Goal: Transaction & Acquisition: Purchase product/service

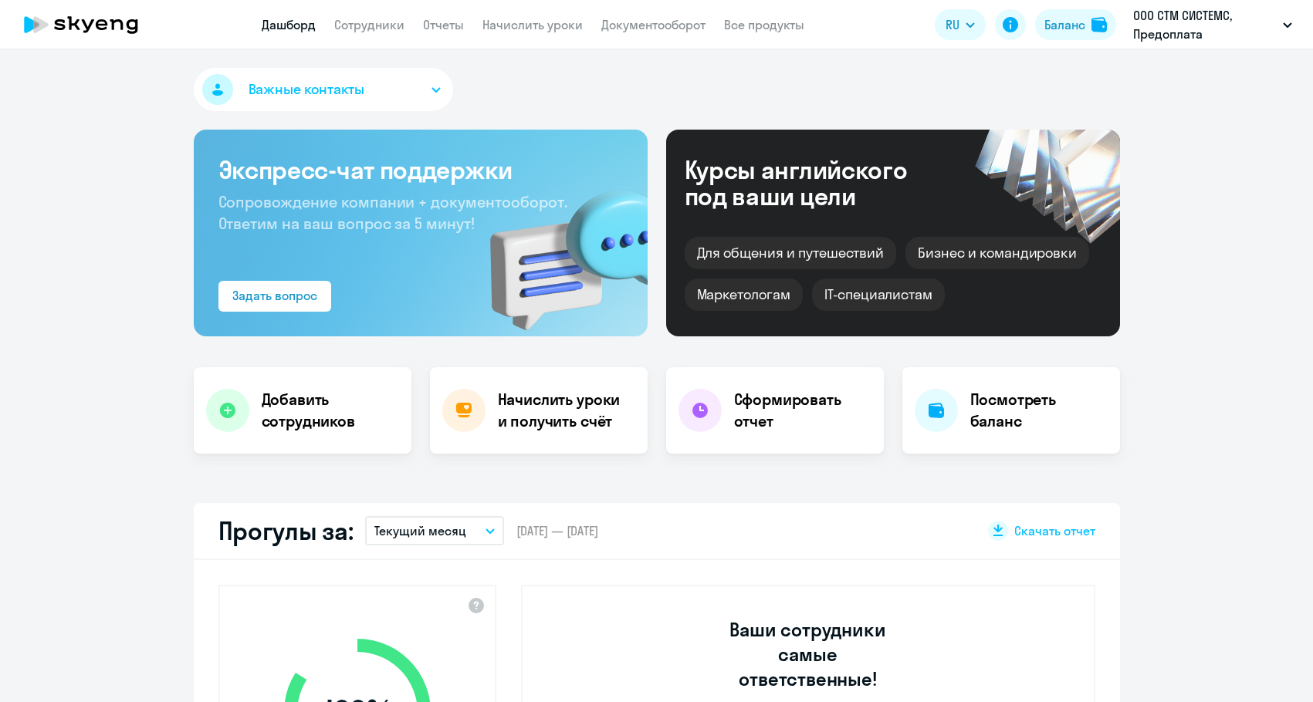
select select "30"
click at [1065, 22] on div "Баланс" at bounding box center [1064, 24] width 41 height 19
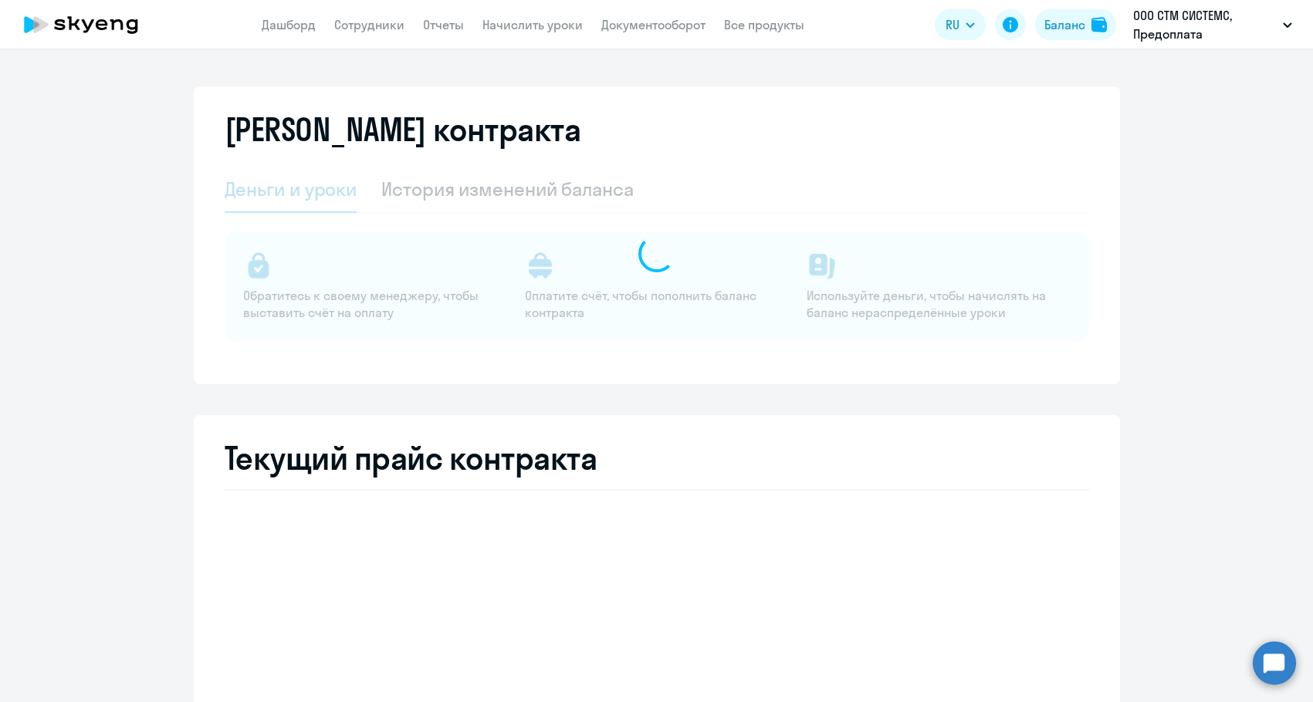
select select "english_adult_not_native_speaker"
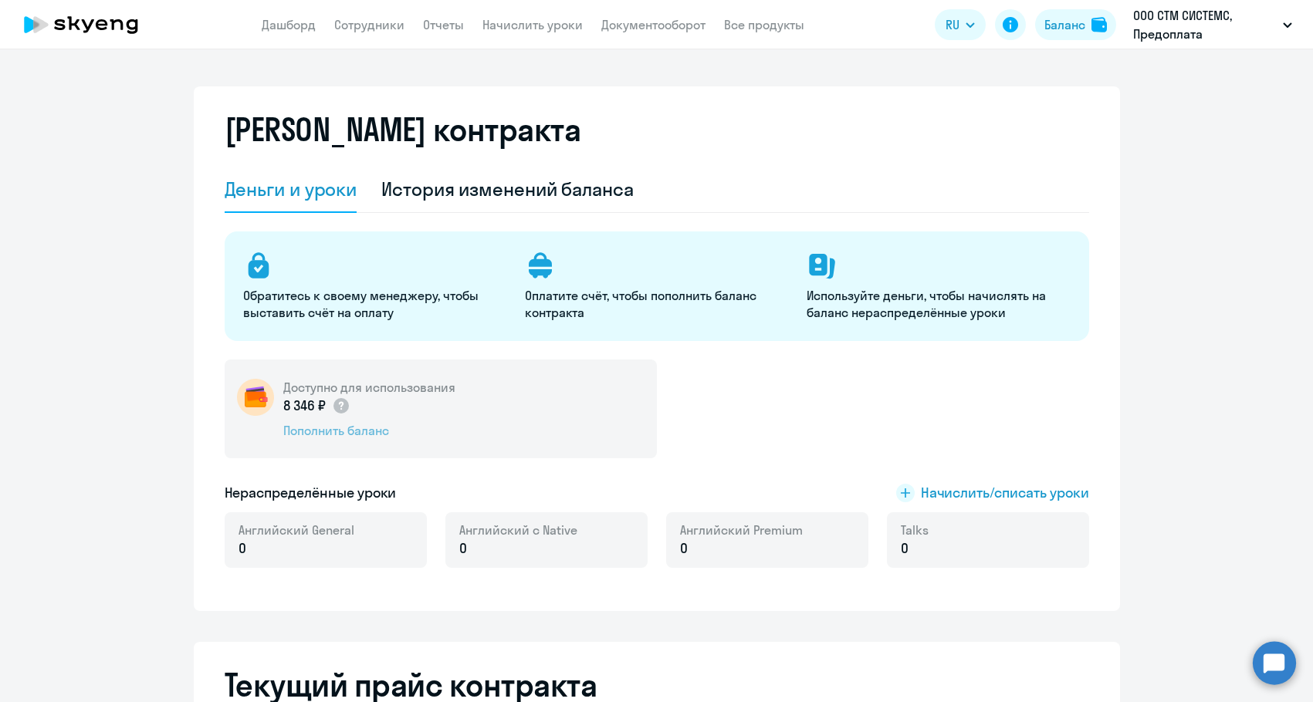
click at [315, 426] on div "Пополнить баланс" at bounding box center [369, 430] width 172 height 17
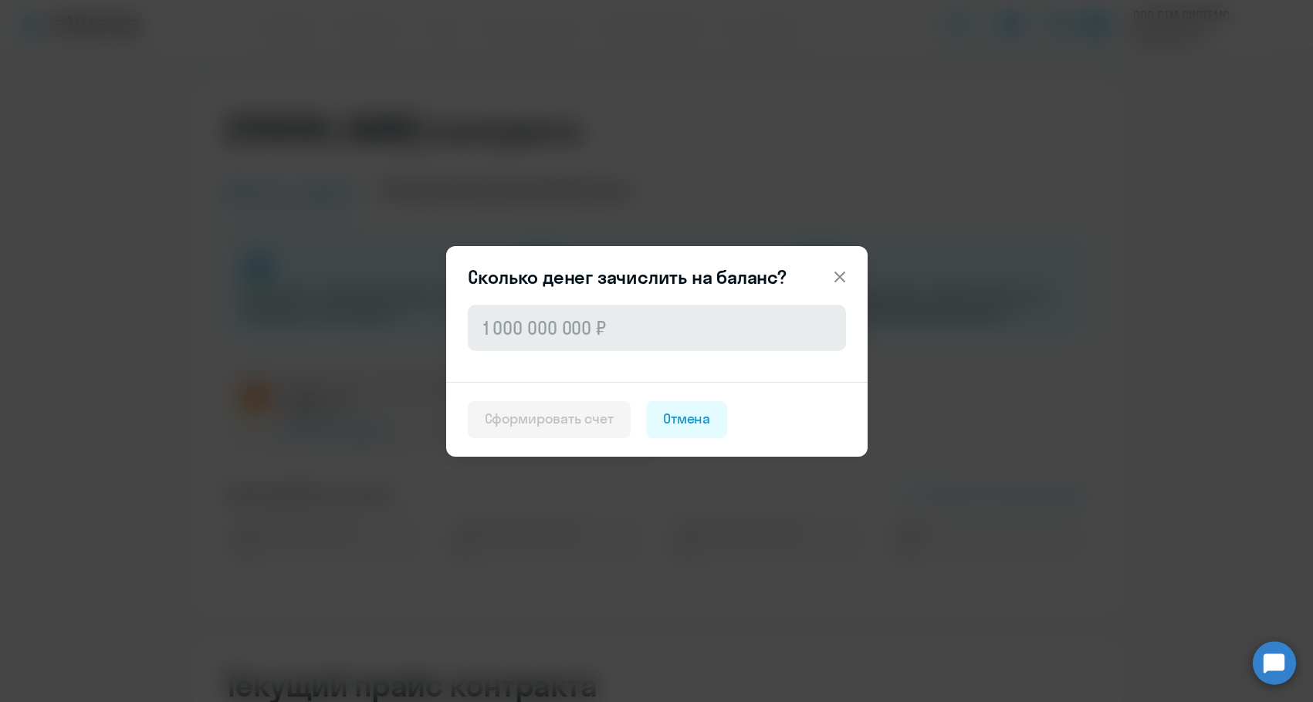
drag, startPoint x: 561, startPoint y: 360, endPoint x: 566, endPoint y: 342, distance: 18.6
click at [563, 353] on div at bounding box center [656, 342] width 421 height 80
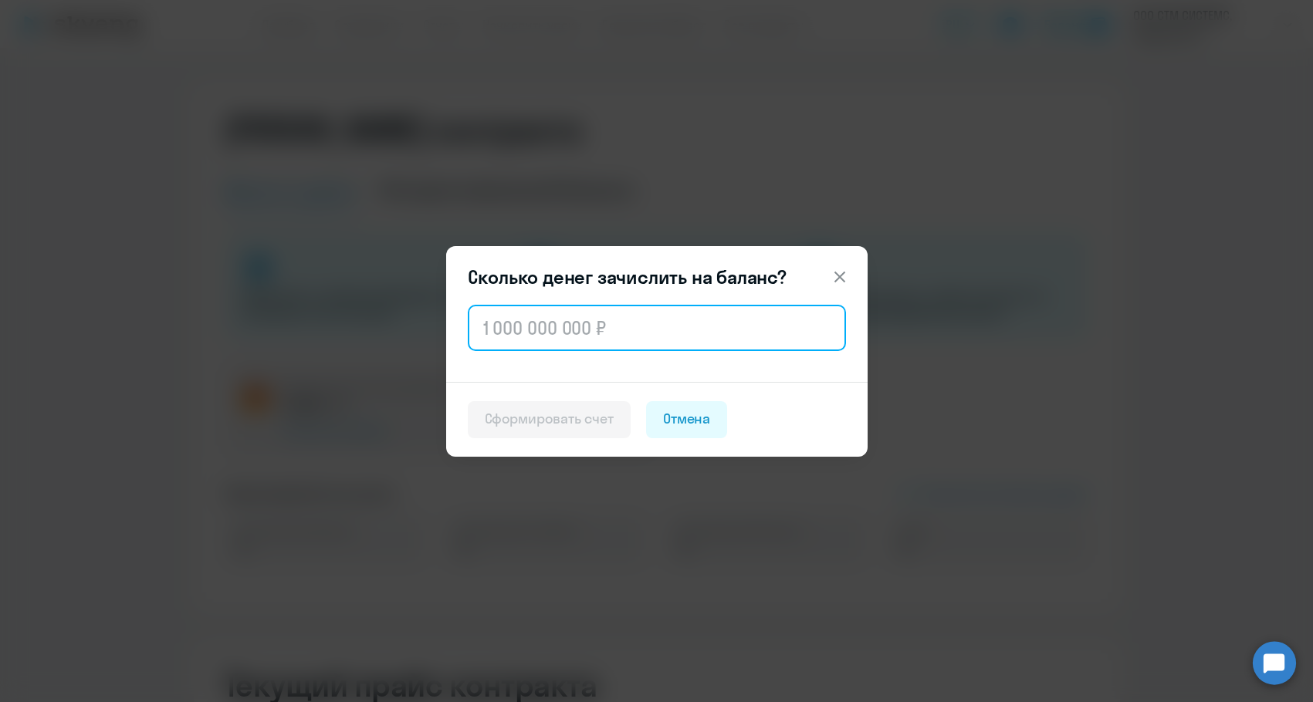
click at [566, 341] on input "text" at bounding box center [657, 328] width 378 height 46
paste input "45 824"
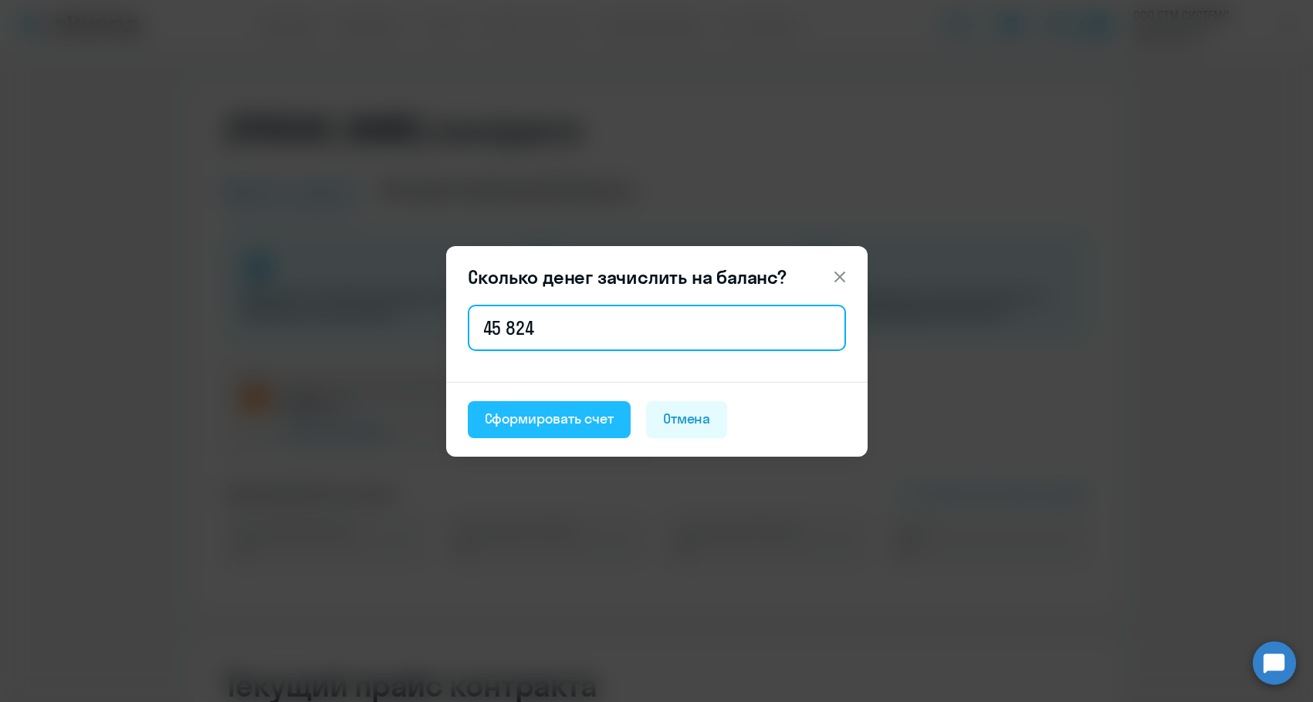
type input "45 824"
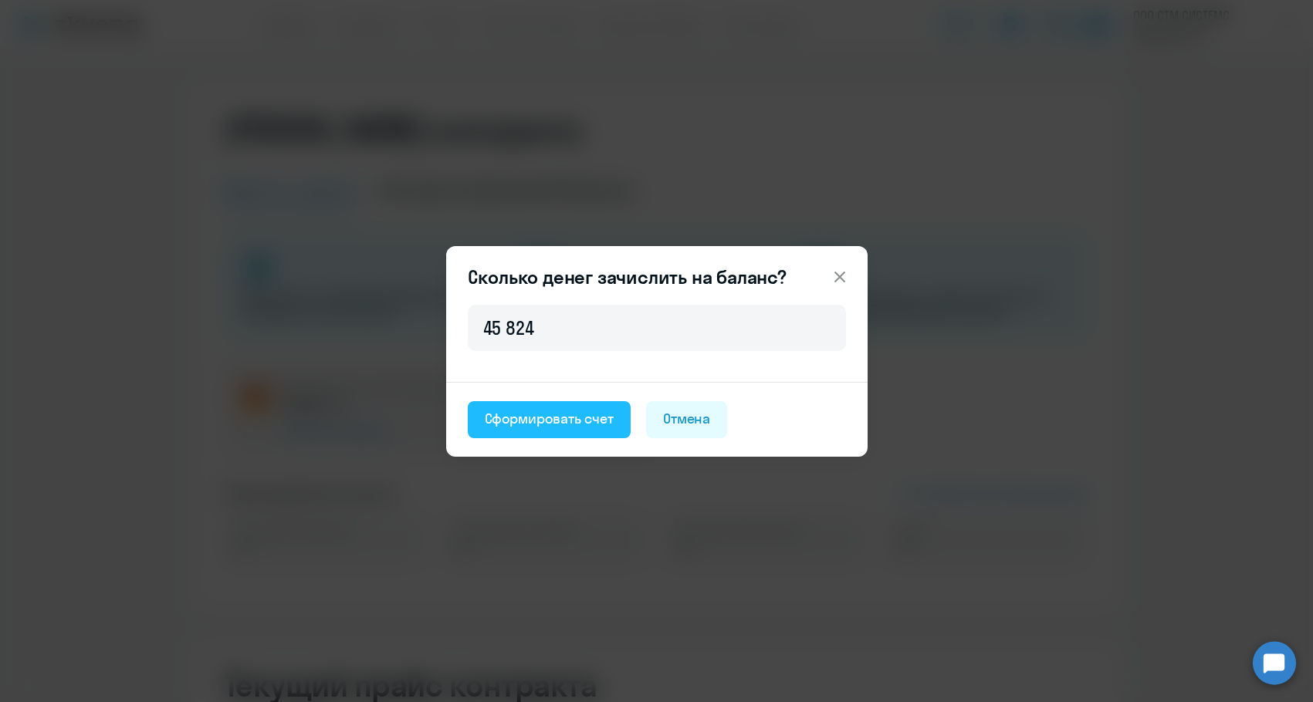
click at [536, 403] on button "Сформировать счет" at bounding box center [549, 419] width 163 height 37
